Goal: Task Accomplishment & Management: Manage account settings

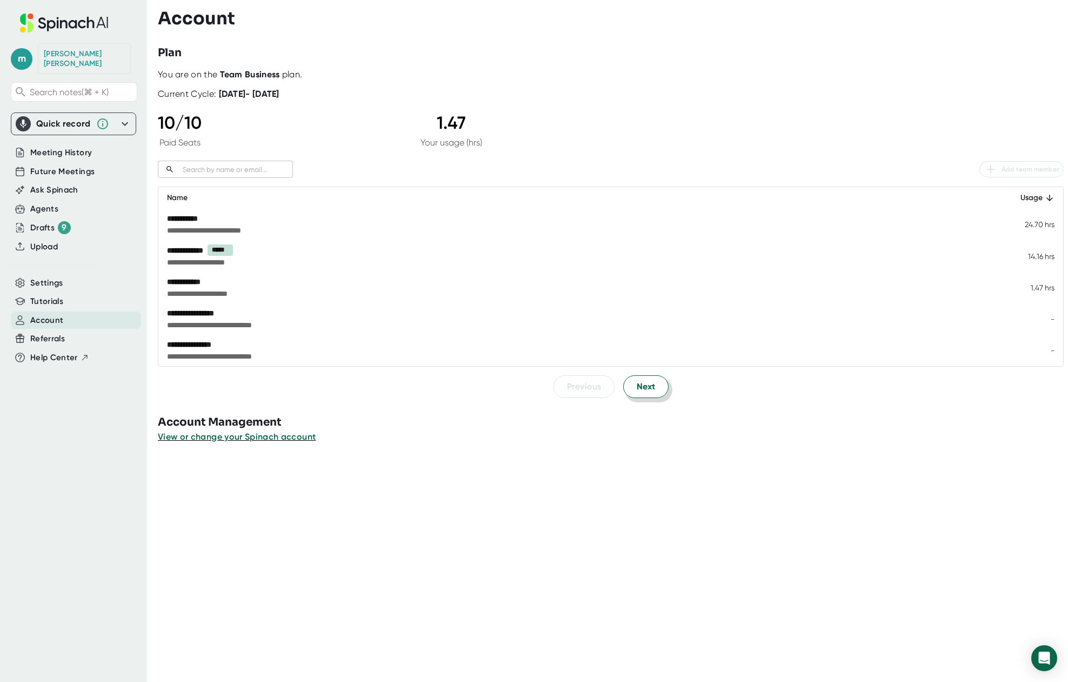
click at [644, 386] on span "Next" at bounding box center [646, 386] width 18 height 13
click at [572, 391] on span "Previous" at bounding box center [584, 386] width 34 height 13
drag, startPoint x: 167, startPoint y: 282, endPoint x: 306, endPoint y: 300, distance: 139.5
click at [303, 300] on td "**********" at bounding box center [577, 287] width 839 height 31
click at [193, 436] on span "View or change your Spinach account" at bounding box center [237, 436] width 159 height 10
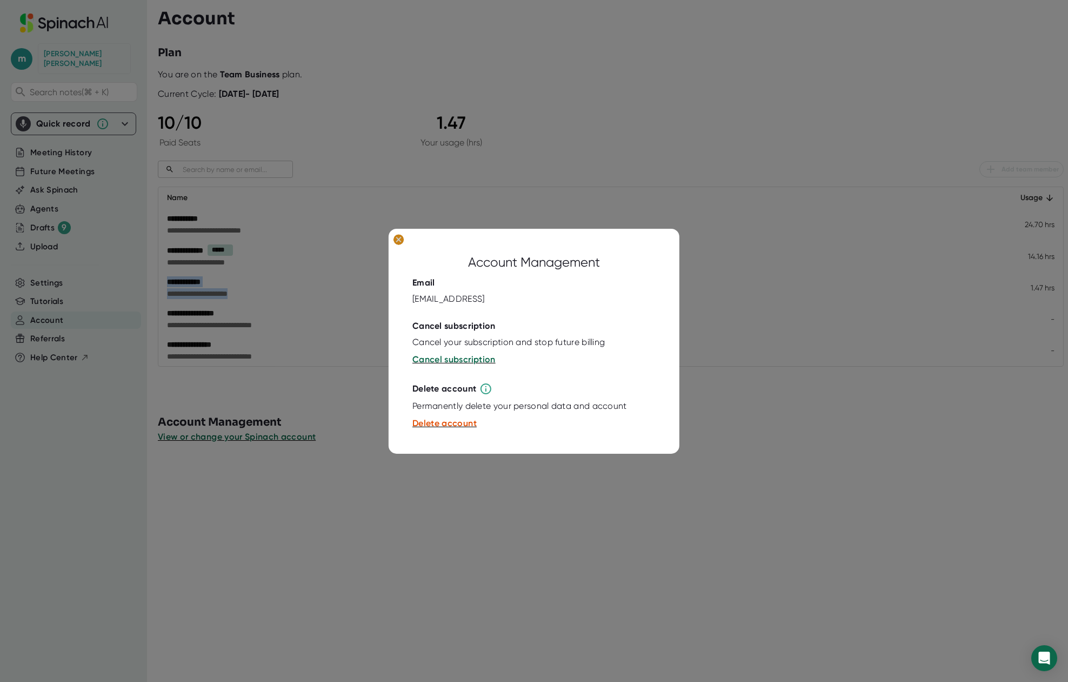
click at [401, 238] on ellipse at bounding box center [399, 239] width 10 height 11
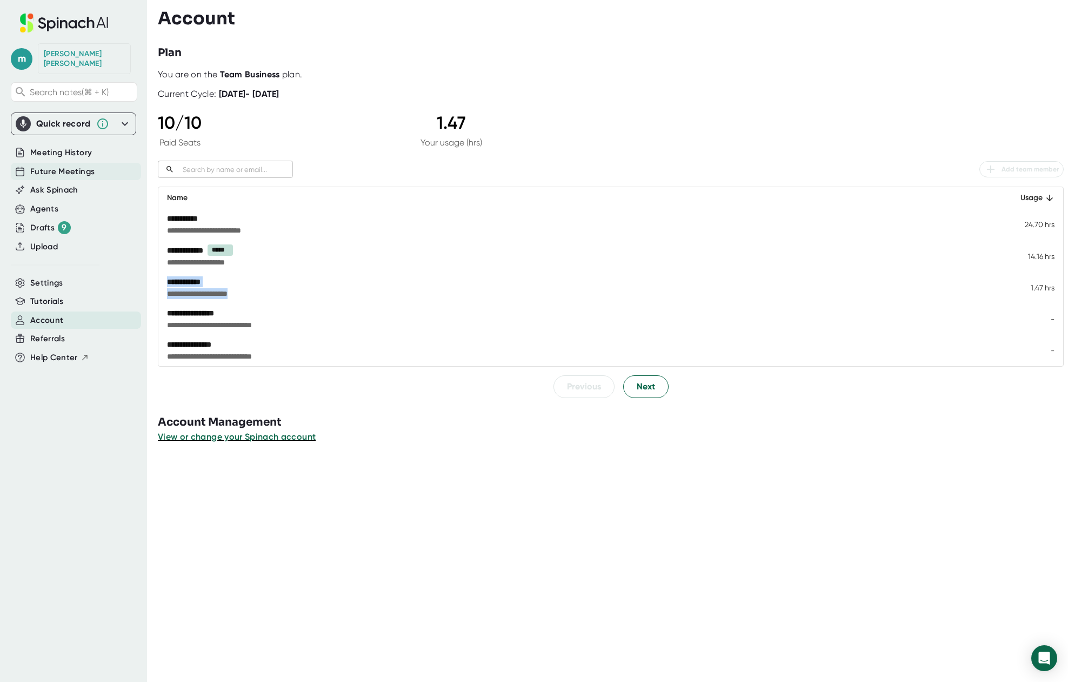
click at [39, 165] on span "Future Meetings" at bounding box center [62, 171] width 64 height 12
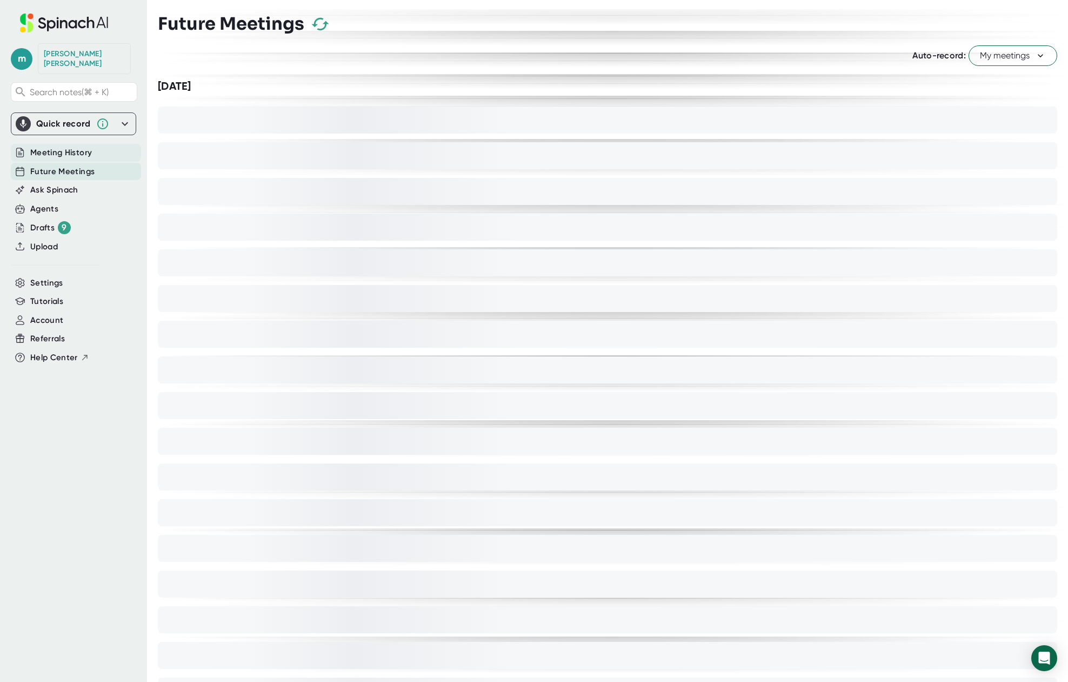
click at [72, 147] on span "Meeting History" at bounding box center [61, 153] width 62 height 12
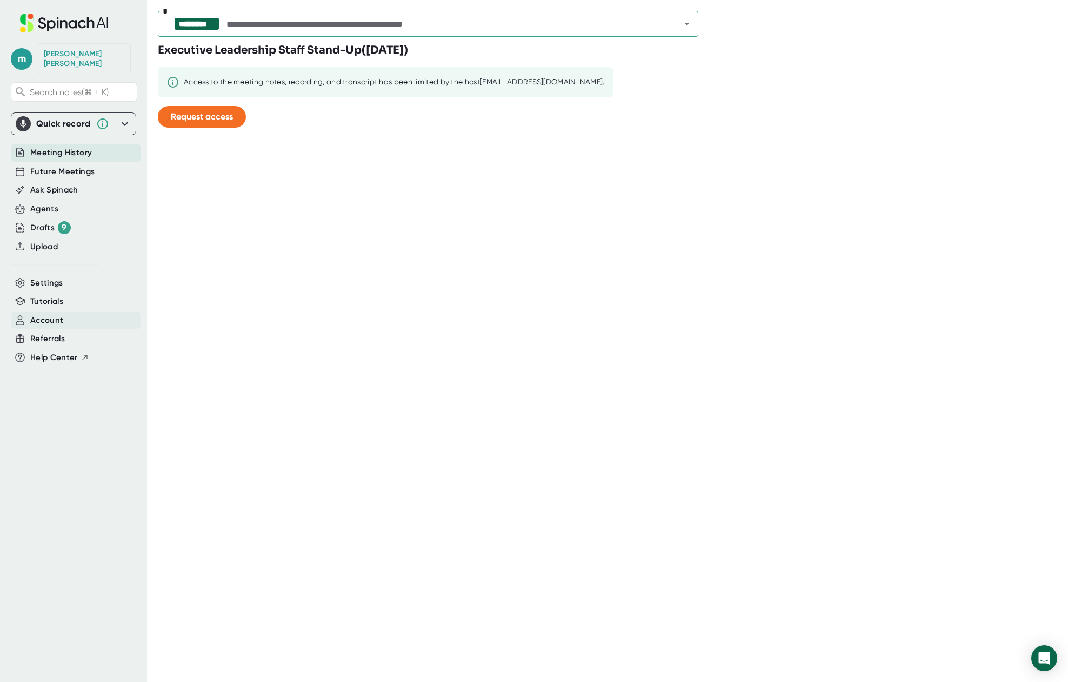
drag, startPoint x: 54, startPoint y: 311, endPoint x: 144, endPoint y: 324, distance: 91.7
click at [54, 314] on span "Account" at bounding box center [46, 320] width 33 height 12
